Goal: Information Seeking & Learning: Learn about a topic

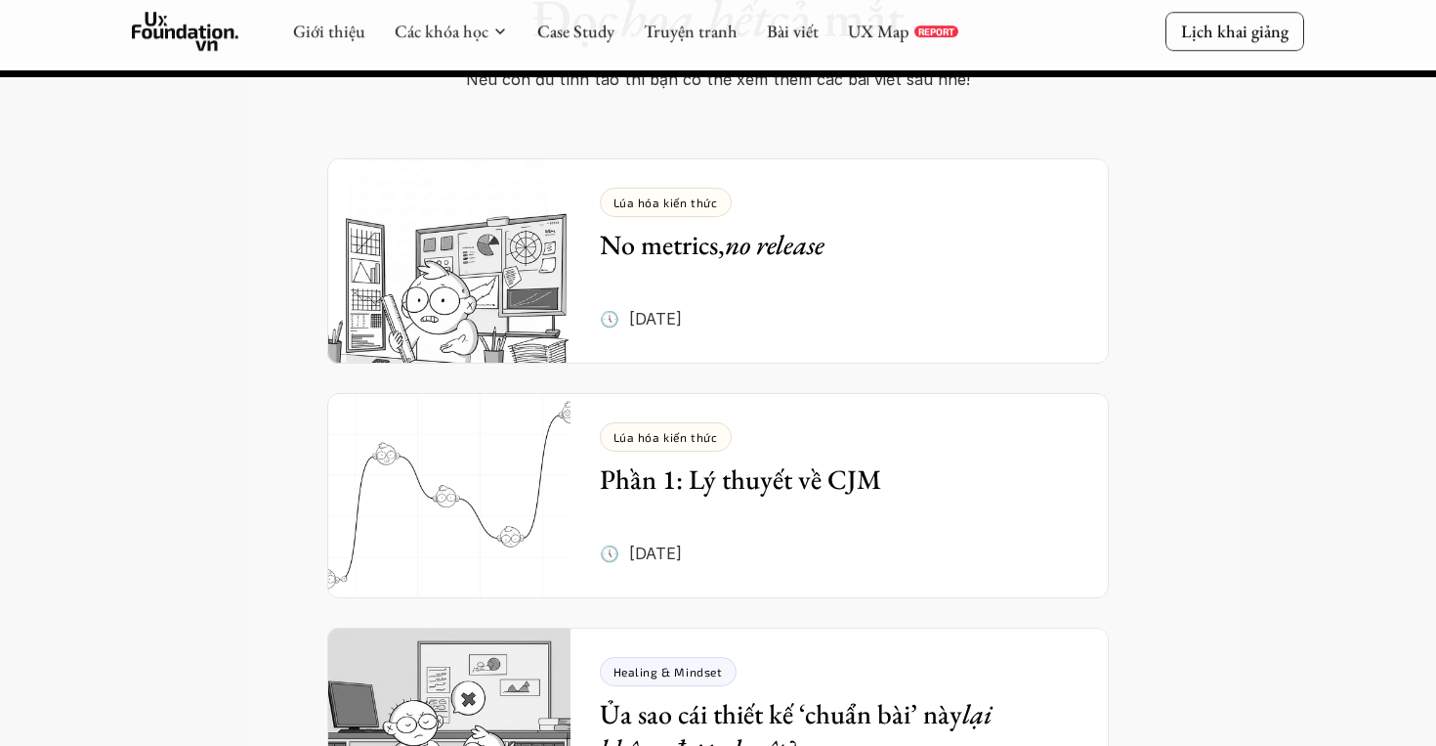
scroll to position [10795, 0]
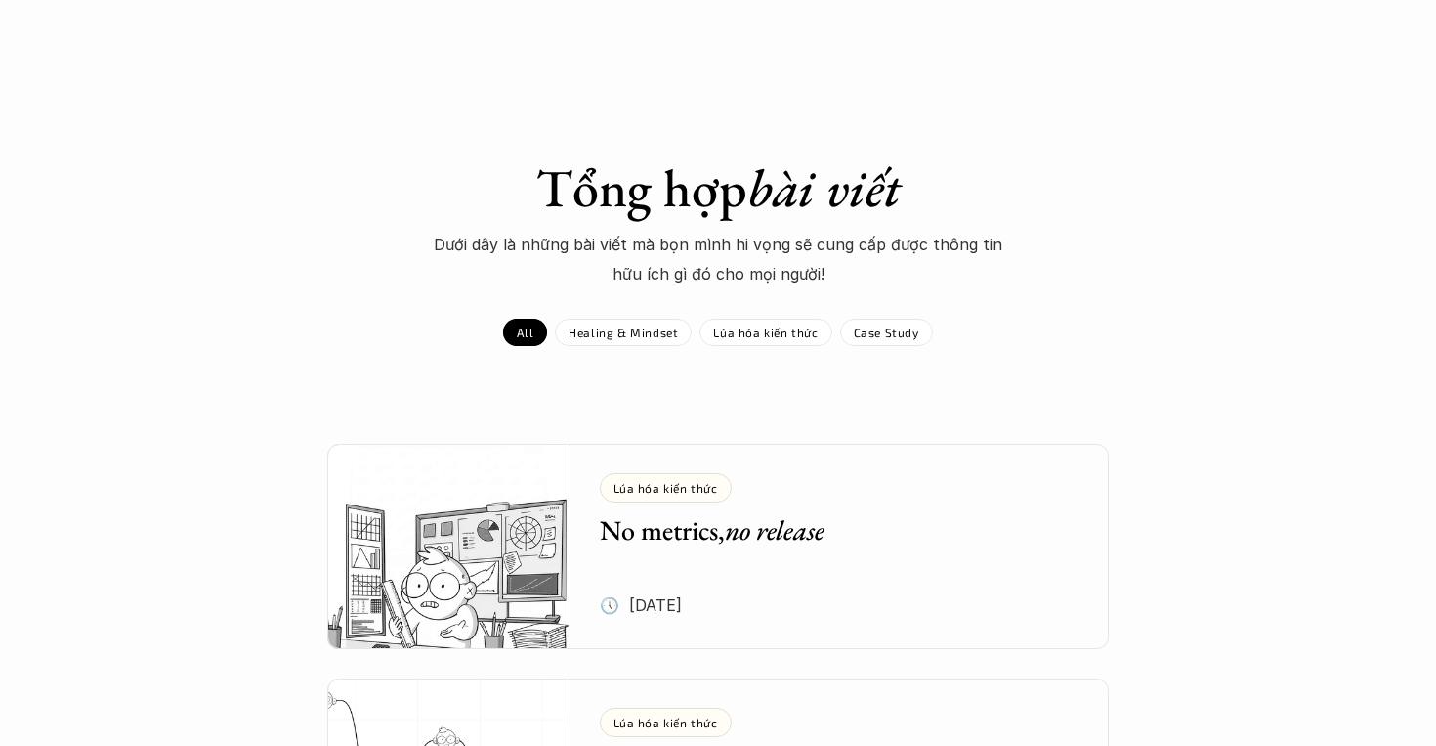
scroll to position [5821, 0]
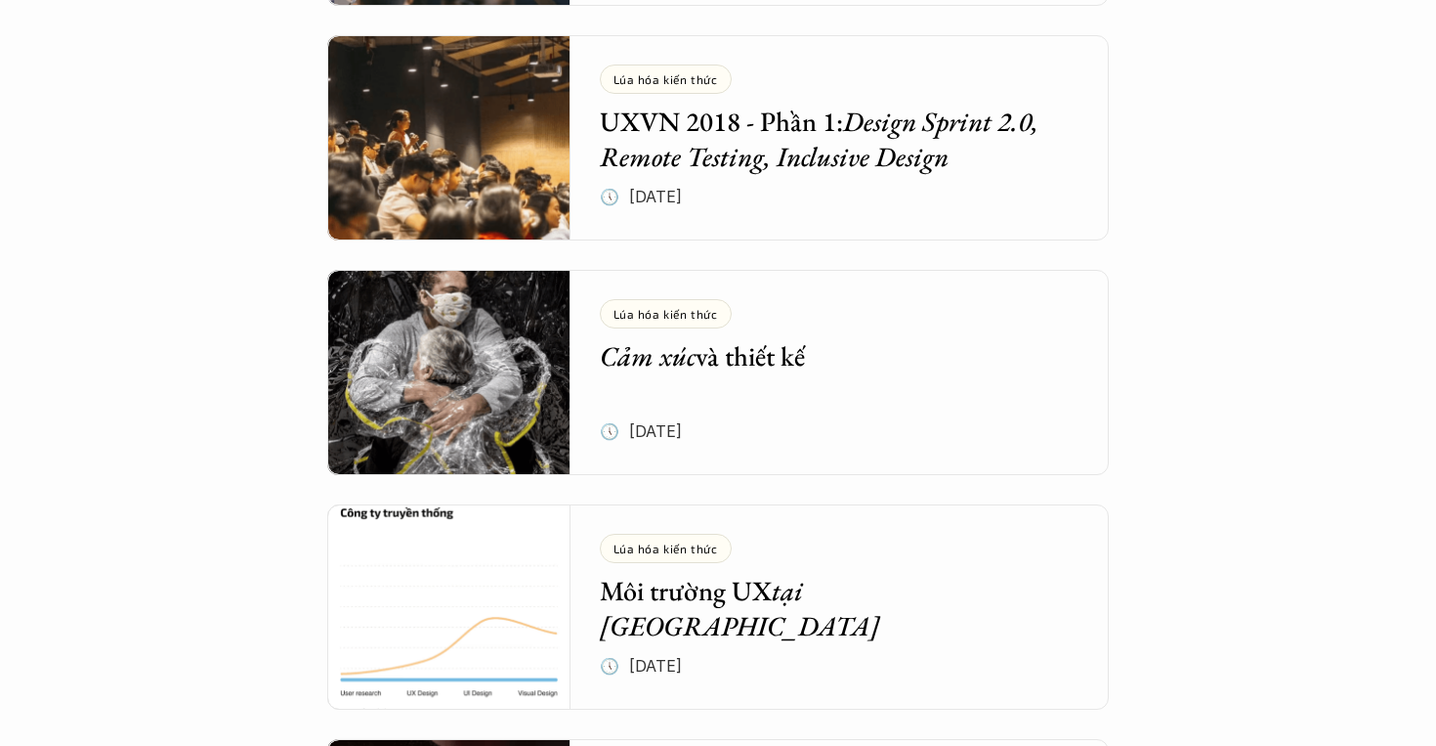
scroll to position [6273, 0]
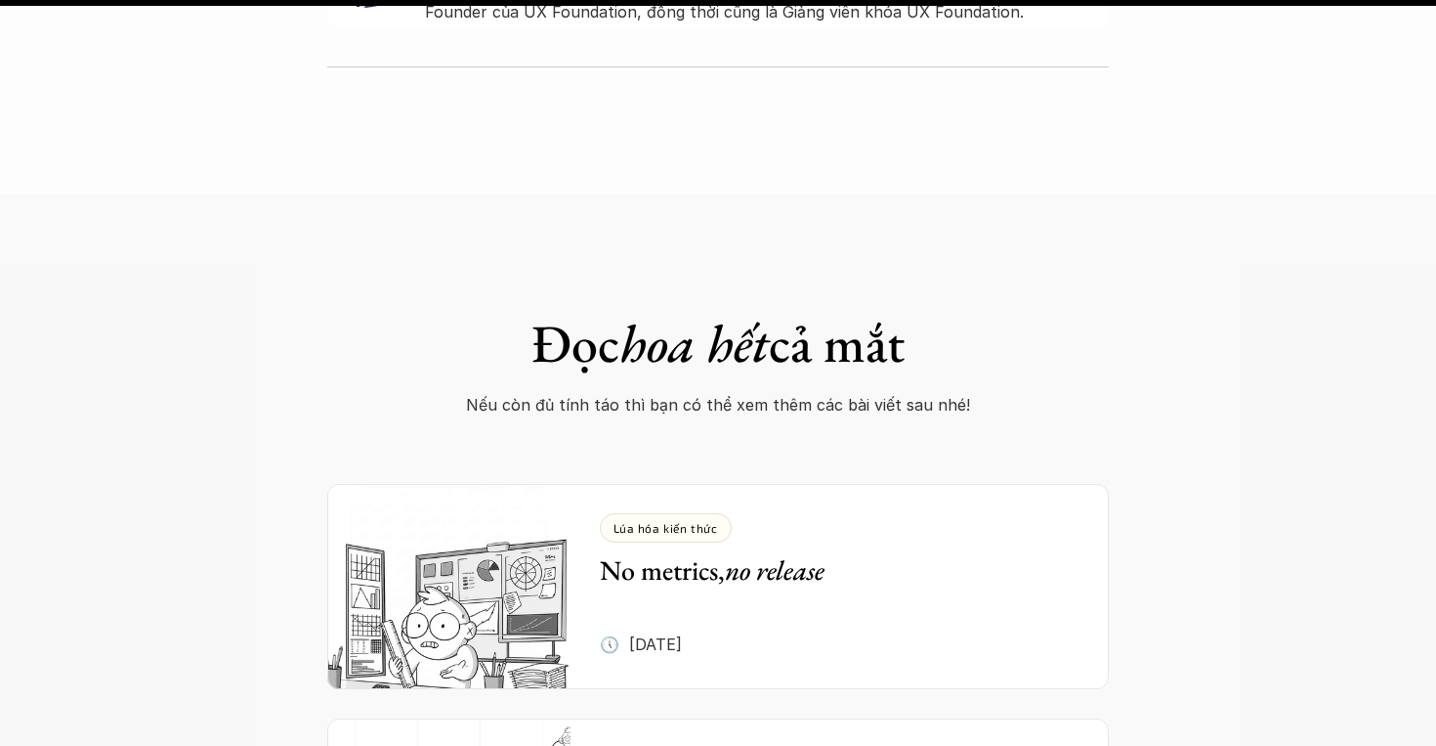
scroll to position [11653, 0]
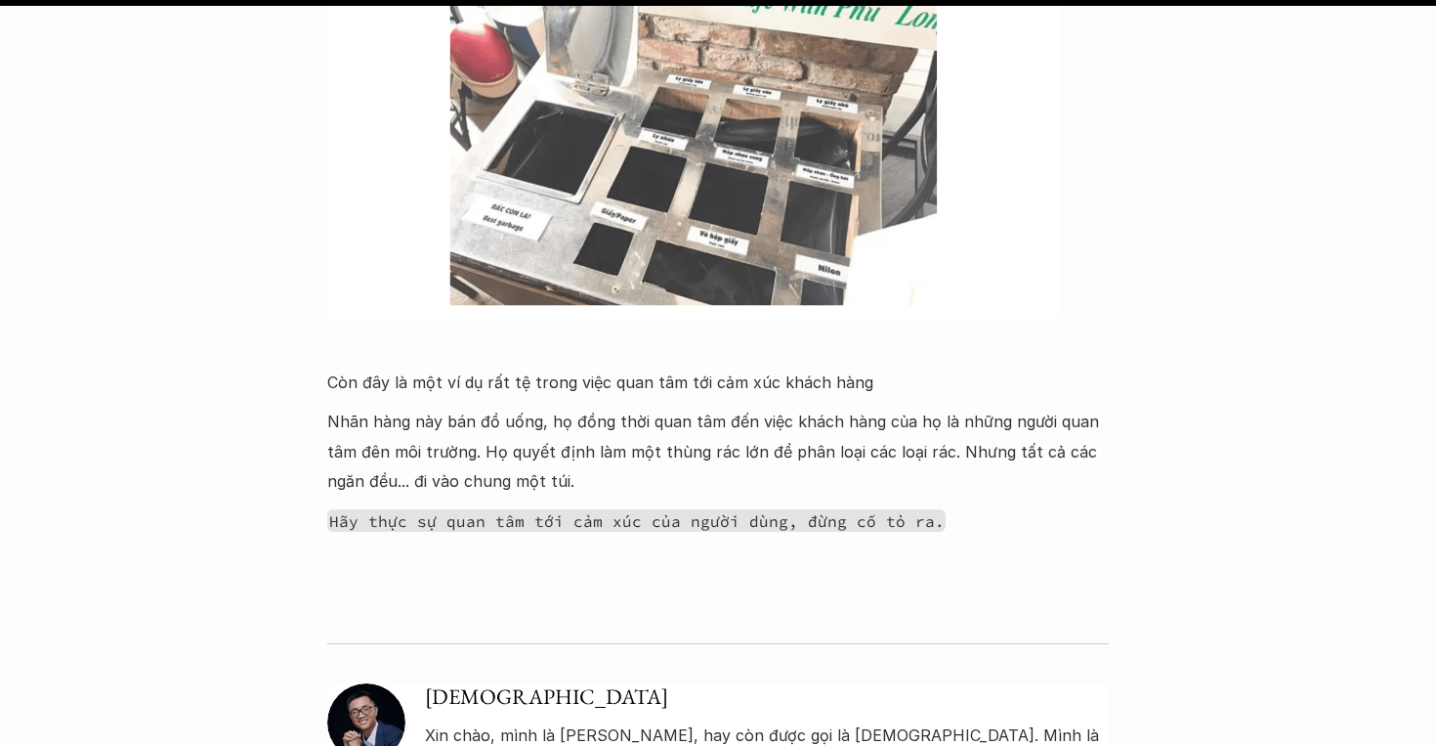
scroll to position [12569, 0]
